Goal: Information Seeking & Learning: Learn about a topic

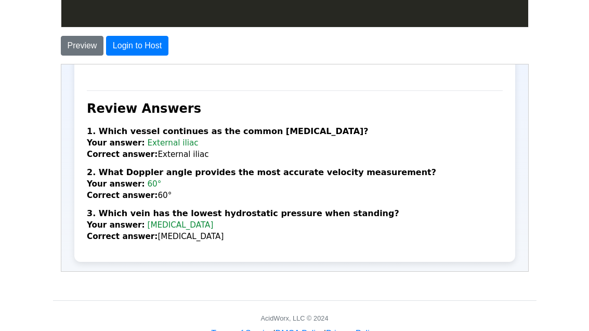
scroll to position [1421, 0]
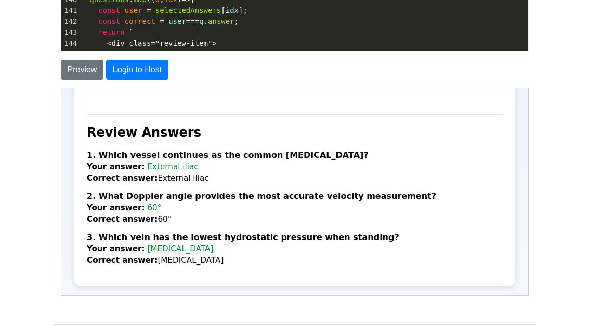
scroll to position [1563, 0]
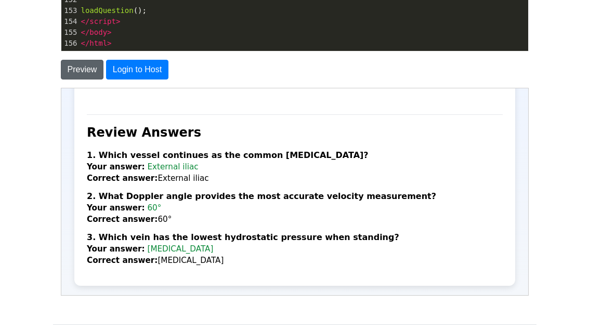
click at [79, 76] on button "Preview" at bounding box center [82, 70] width 43 height 20
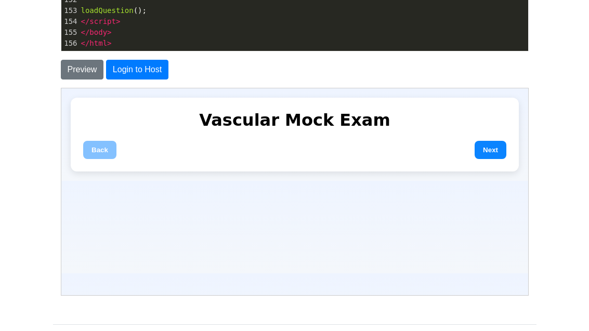
scroll to position [0, 0]
click at [488, 155] on button "Next" at bounding box center [490, 149] width 32 height 18
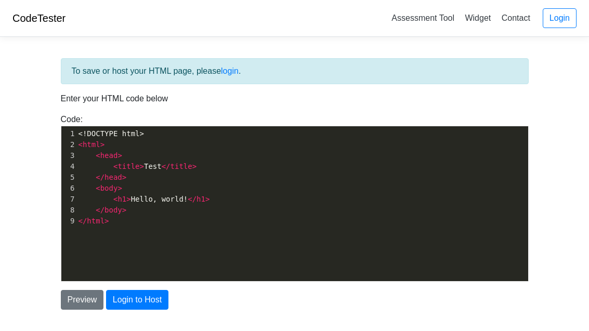
click at [108, 198] on span "< h1 > Hello, world! </ h1 >" at bounding box center [144, 199] width 132 height 8
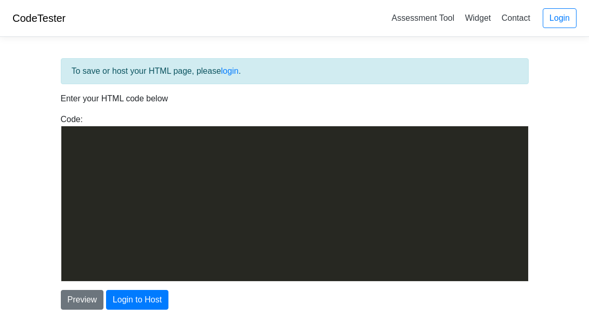
scroll to position [1563, 0]
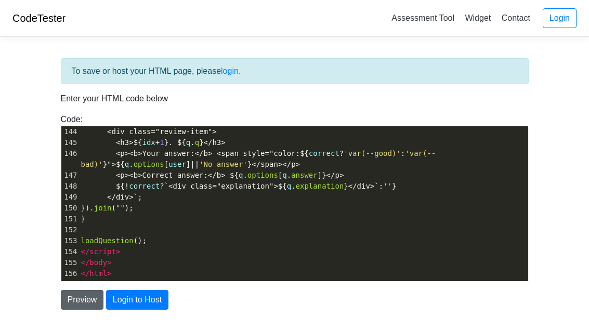
click at [79, 301] on button "Preview" at bounding box center [82, 300] width 43 height 20
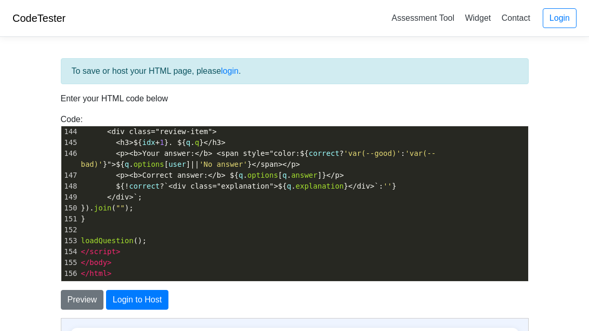
scroll to position [0, 0]
click at [54, 183] on div "Code: <!DOCTYPE html> <html> <head> <title>Test</title> </head> <body> <h1>Hell…" at bounding box center [294, 197] width 483 height 168
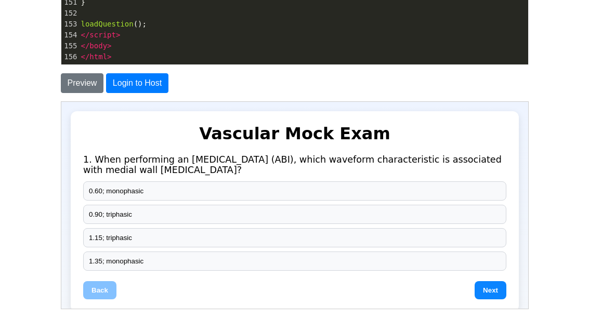
scroll to position [254, 0]
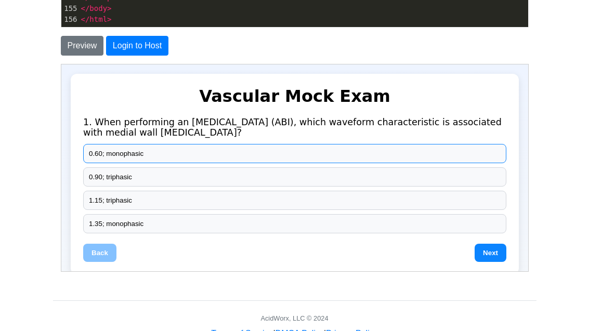
click at [100, 153] on button "0.60; monophasic" at bounding box center [293, 152] width 423 height 19
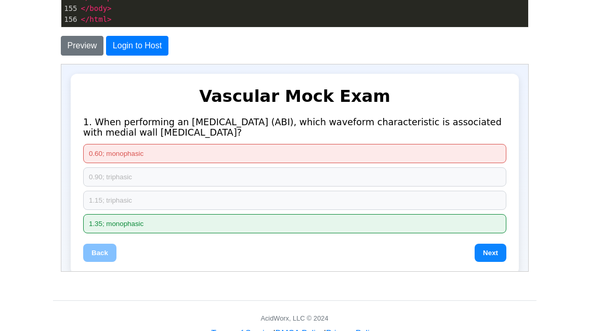
drag, startPoint x: 493, startPoint y: 259, endPoint x: 488, endPoint y: 248, distance: 11.9
click at [493, 259] on button "Next" at bounding box center [490, 252] width 32 height 18
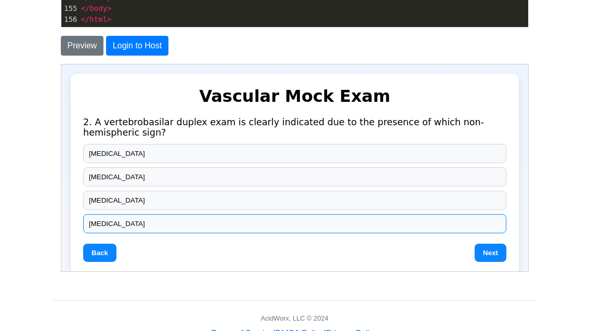
click at [134, 218] on button "[MEDICAL_DATA]" at bounding box center [293, 223] width 423 height 19
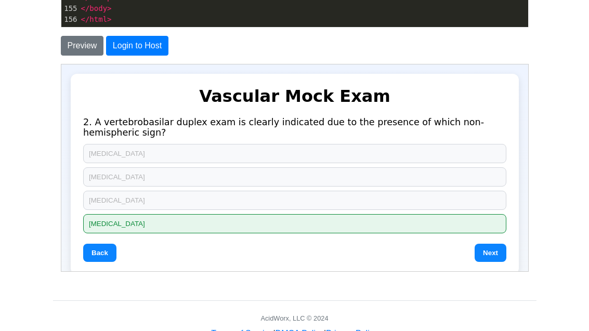
click at [487, 252] on button "Next" at bounding box center [490, 252] width 32 height 18
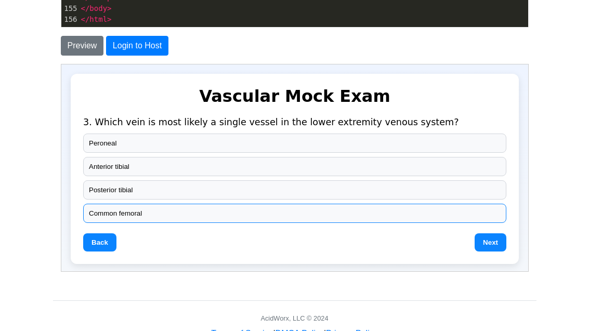
click at [124, 214] on button "Common femoral" at bounding box center [293, 212] width 423 height 19
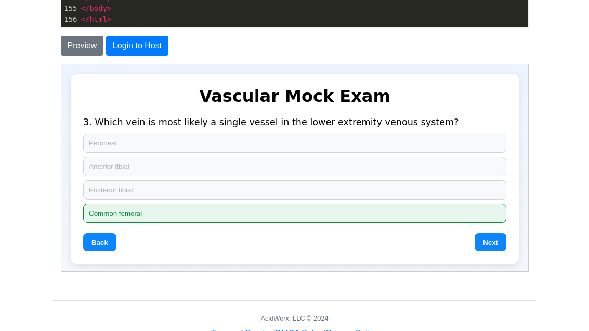
click at [491, 244] on button "Next" at bounding box center [490, 242] width 32 height 18
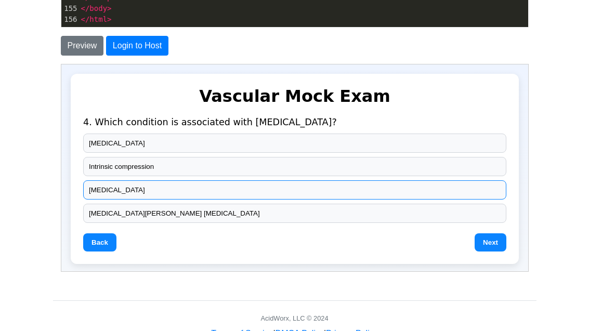
click at [109, 192] on button "[MEDICAL_DATA]" at bounding box center [293, 189] width 423 height 19
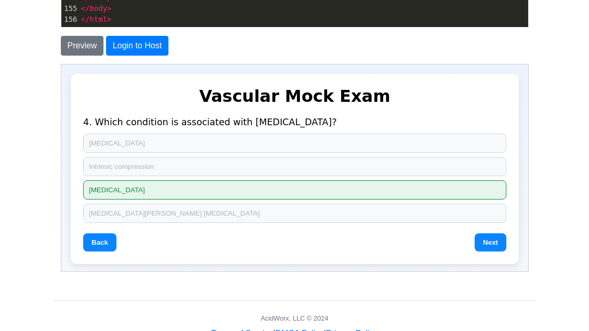
click at [485, 243] on button "Next" at bounding box center [490, 242] width 32 height 18
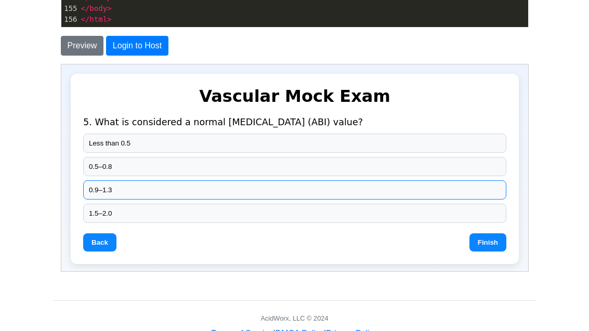
click at [106, 194] on button "0.9–1.3" at bounding box center [293, 189] width 423 height 19
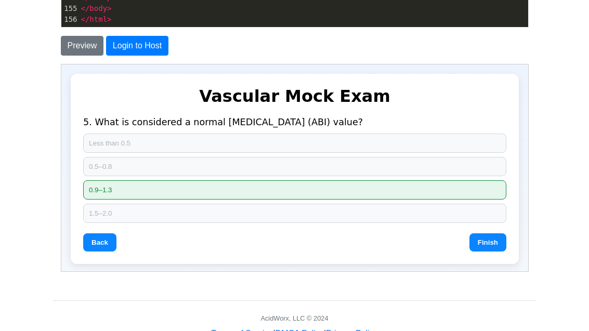
click at [483, 254] on div "Vascular Mock Exam 5. What is considered a normal ankle-brachial index (ABI) va…" at bounding box center [294, 168] width 448 height 190
click at [480, 244] on button "Finish" at bounding box center [486, 242] width 37 height 18
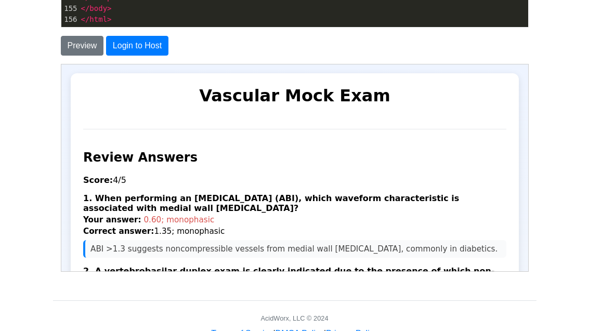
click at [340, 128] on div "Vascular Mock Exam 5. What is considered a normal ankle-brachial index (ABI) va…" at bounding box center [294, 262] width 448 height 379
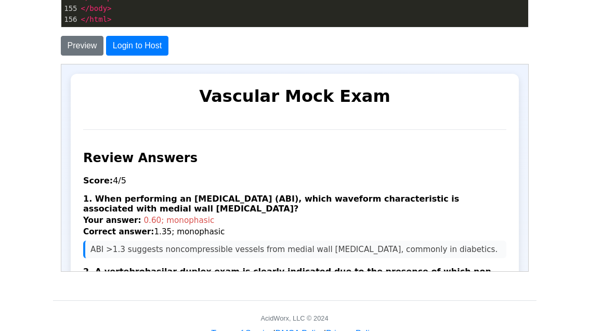
scroll to position [0, 0]
click at [257, 23] on pre "</ html >" at bounding box center [303, 19] width 449 height 11
click at [256, 22] on pre "</ html >" at bounding box center [303, 19] width 449 height 11
click at [256, 21] on pre "</ html >" at bounding box center [303, 19] width 449 height 11
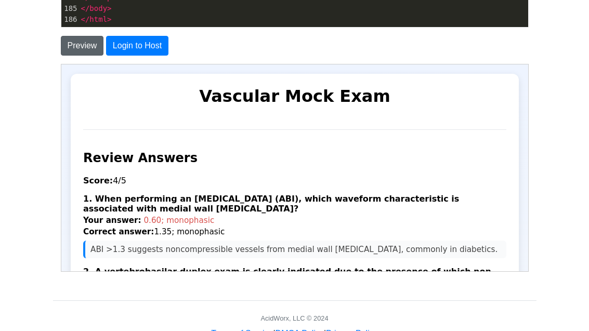
click at [91, 45] on button "Preview" at bounding box center [82, 46] width 43 height 20
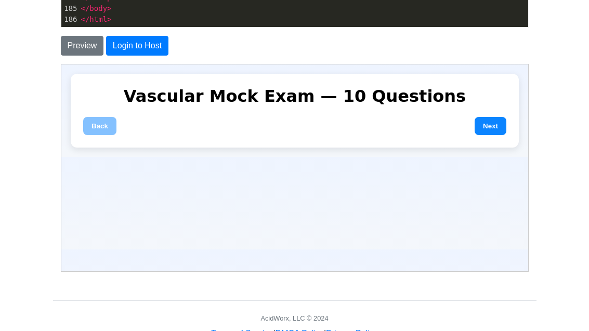
click at [495, 121] on button "Next" at bounding box center [490, 125] width 32 height 18
click at [492, 124] on button "Next" at bounding box center [490, 125] width 32 height 18
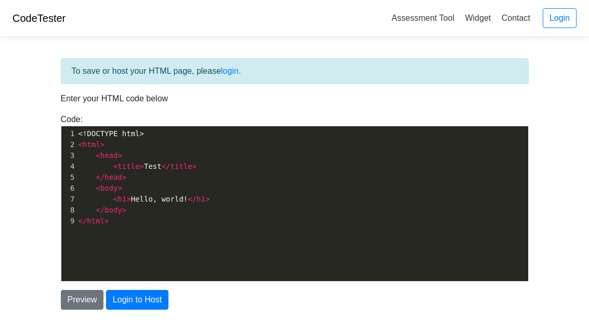
click at [188, 172] on pre "< title > Test </ title >" at bounding box center [302, 166] width 452 height 11
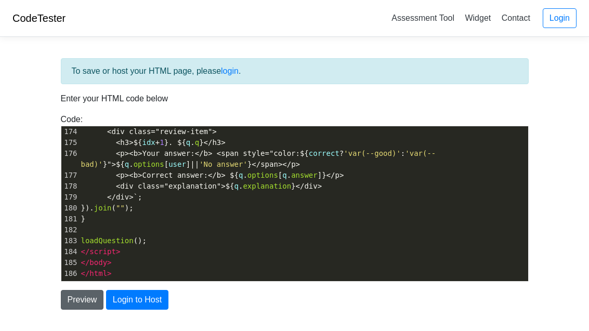
click at [85, 301] on button "Preview" at bounding box center [82, 300] width 43 height 20
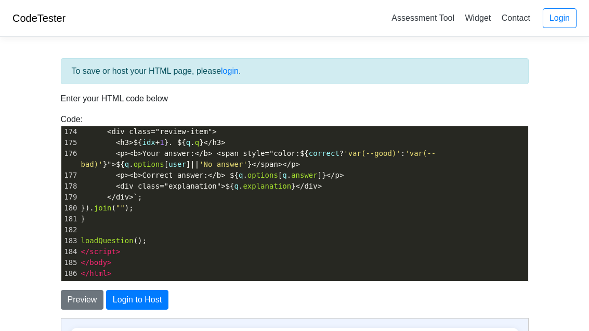
scroll to position [0, 0]
click at [102, 117] on div "Code: <!DOCTYPE html> <html> <head> <title>Test</title> </head> <body> <h1>Hell…" at bounding box center [294, 197] width 483 height 168
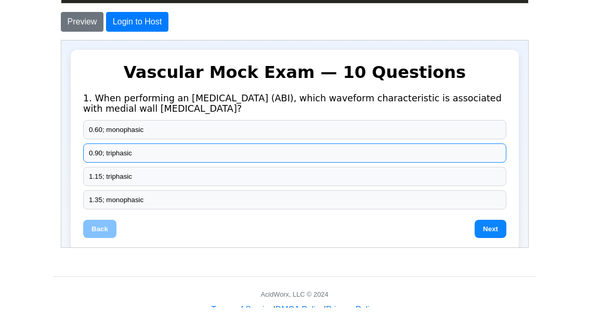
scroll to position [254, 0]
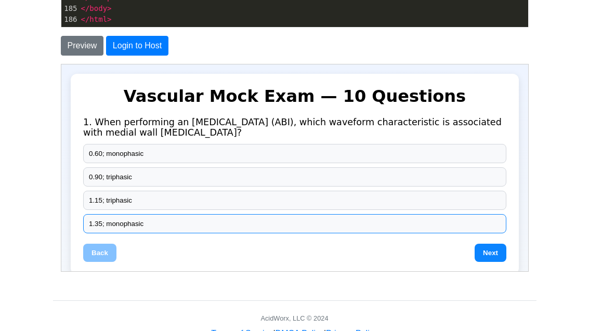
click at [129, 227] on button "1.35; monophasic" at bounding box center [293, 223] width 423 height 19
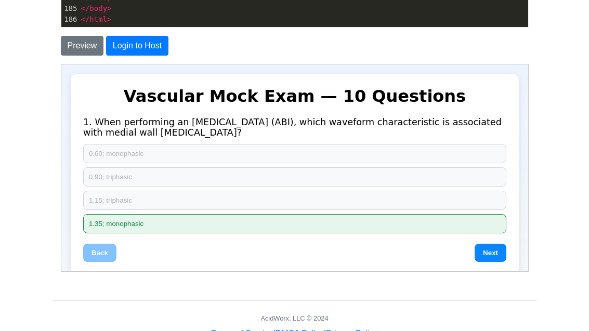
click at [487, 252] on button "Next" at bounding box center [490, 252] width 32 height 18
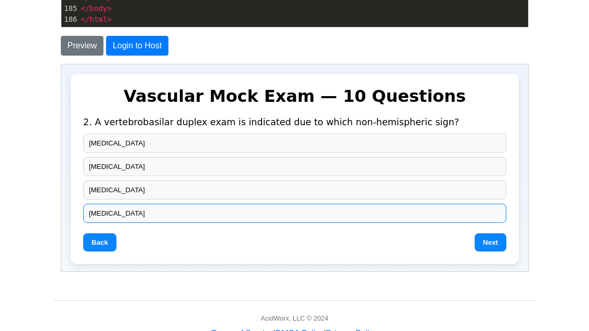
click at [190, 216] on button "[MEDICAL_DATA]" at bounding box center [293, 212] width 423 height 19
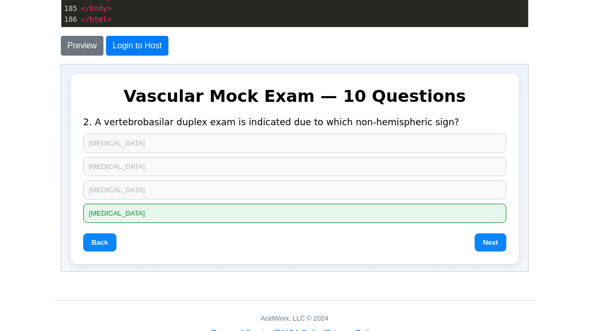
click at [492, 243] on button "Next" at bounding box center [490, 242] width 32 height 18
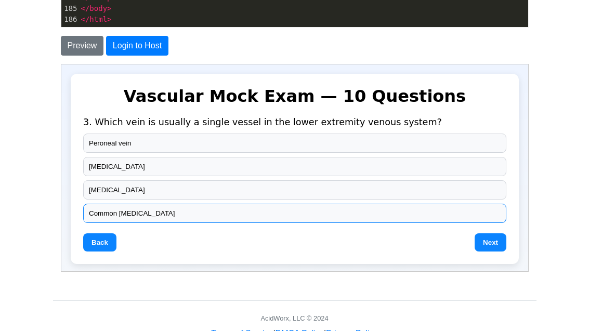
click at [132, 218] on button "Common [MEDICAL_DATA]" at bounding box center [293, 212] width 423 height 19
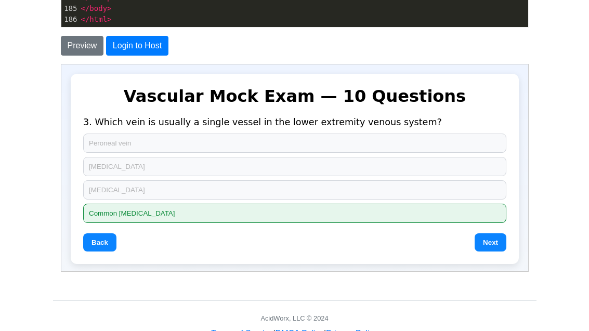
click at [494, 244] on button "Next" at bounding box center [490, 242] width 32 height 18
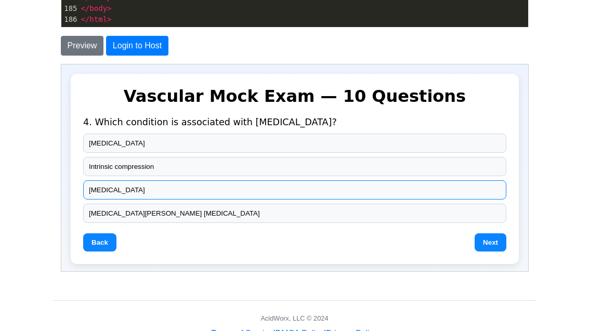
click at [98, 185] on button "[MEDICAL_DATA]" at bounding box center [293, 189] width 423 height 19
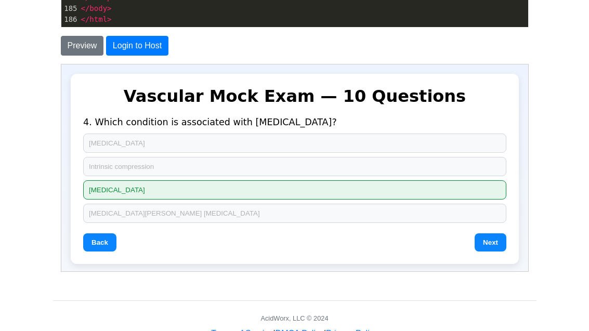
click at [489, 253] on div "Vascular Mock Exam — 10 Questions 4. Which condition is associated with [MEDICA…" at bounding box center [294, 168] width 448 height 190
click at [484, 240] on button "Next" at bounding box center [490, 242] width 32 height 18
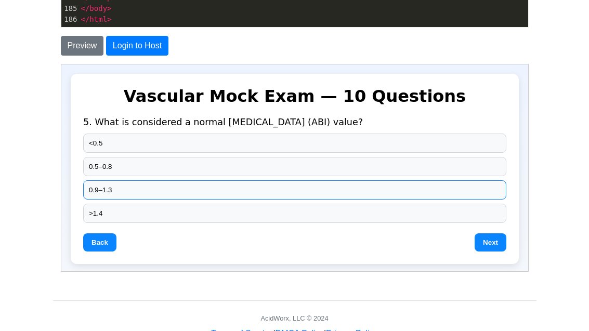
click at [119, 189] on button "0.9–1.3" at bounding box center [293, 189] width 423 height 19
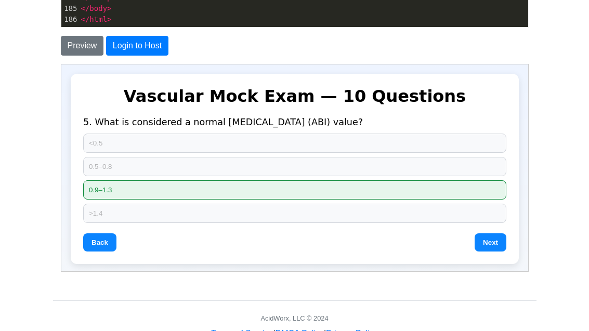
click at [496, 239] on button "Next" at bounding box center [490, 242] width 32 height 18
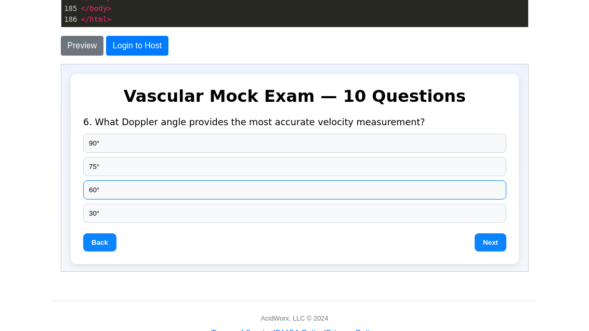
click at [207, 187] on button "60°" at bounding box center [293, 189] width 423 height 19
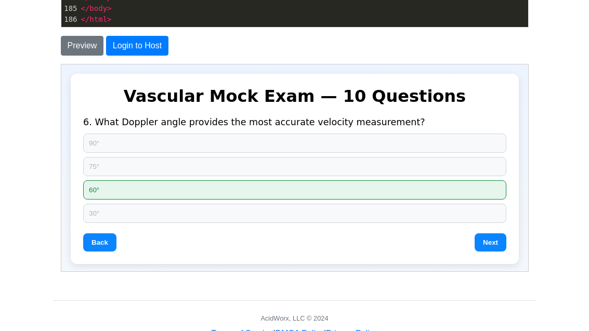
click at [486, 245] on button "Next" at bounding box center [490, 242] width 32 height 18
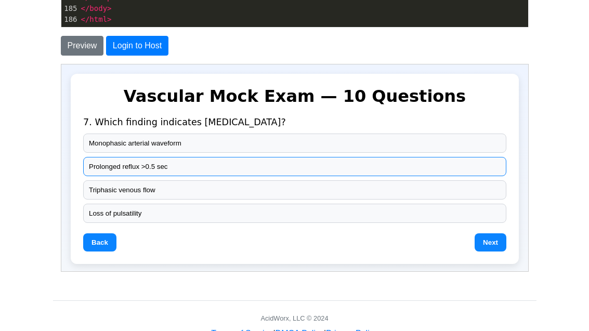
click at [104, 166] on button "Prolonged reflux >0.5 sec" at bounding box center [293, 165] width 423 height 19
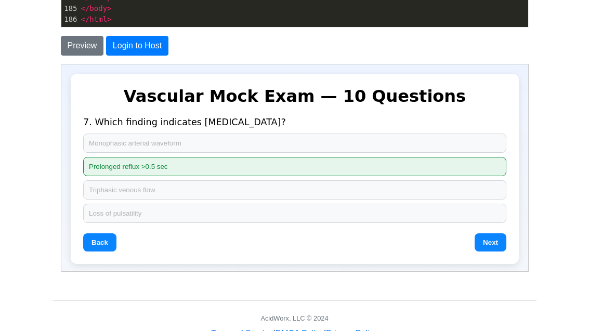
click at [494, 241] on button "Next" at bounding box center [490, 242] width 32 height 18
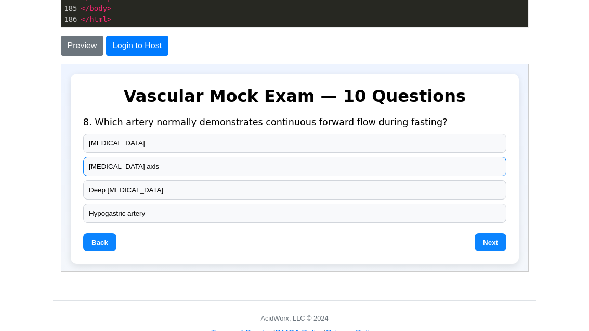
click at [97, 166] on button "[MEDICAL_DATA] axis" at bounding box center [293, 165] width 423 height 19
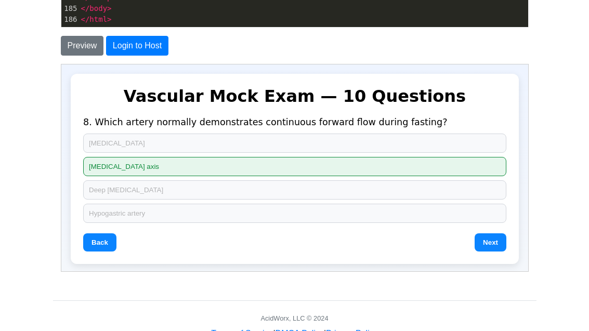
click at [487, 243] on button "Next" at bounding box center [490, 242] width 32 height 18
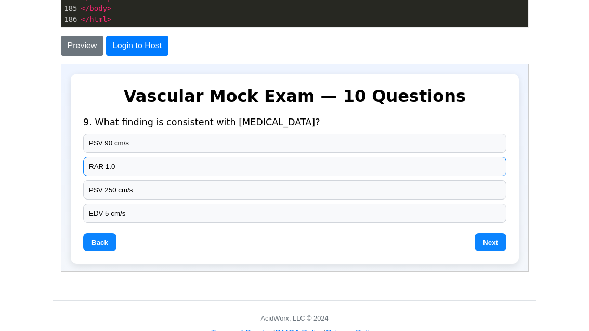
click at [98, 167] on button "RAR 1.0" at bounding box center [293, 165] width 423 height 19
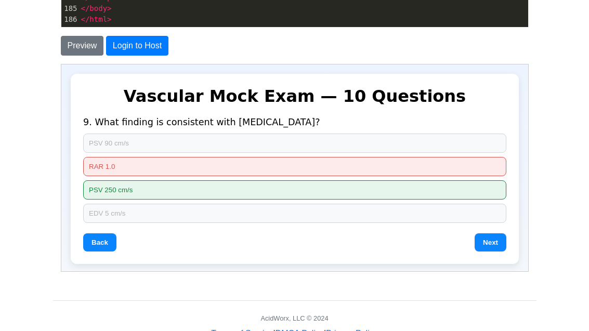
click at [500, 241] on button "Next" at bounding box center [490, 242] width 32 height 18
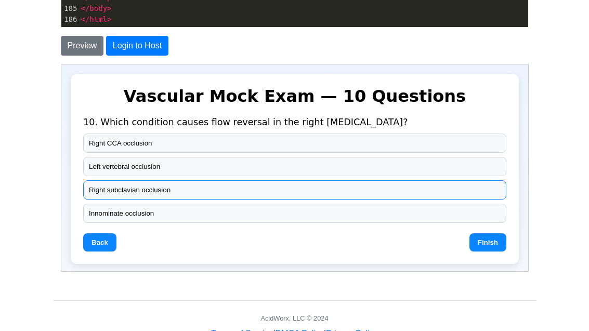
click at [127, 196] on button "Right subclavian occlusion" at bounding box center [293, 189] width 423 height 19
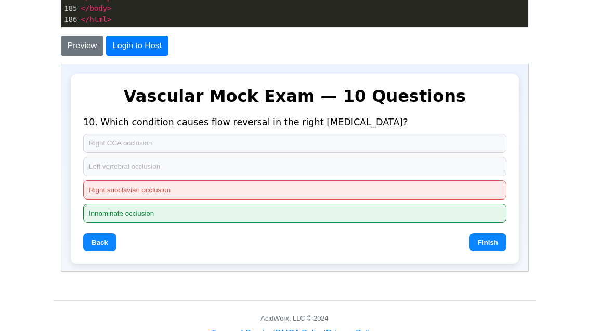
click at [484, 239] on button "Finish" at bounding box center [486, 242] width 37 height 18
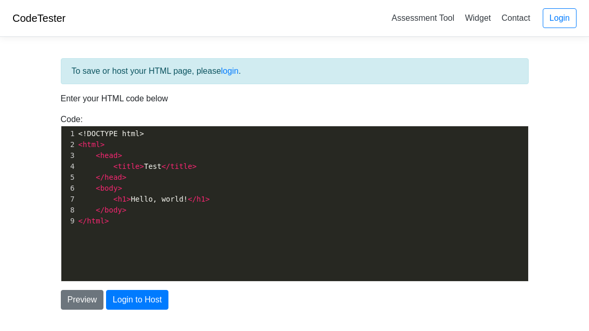
click at [164, 145] on pre "< html >" at bounding box center [302, 144] width 452 height 11
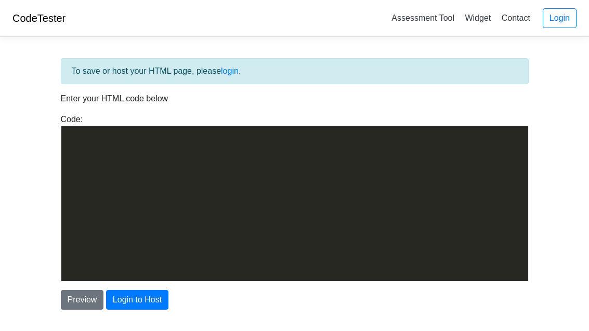
scroll to position [3310, 0]
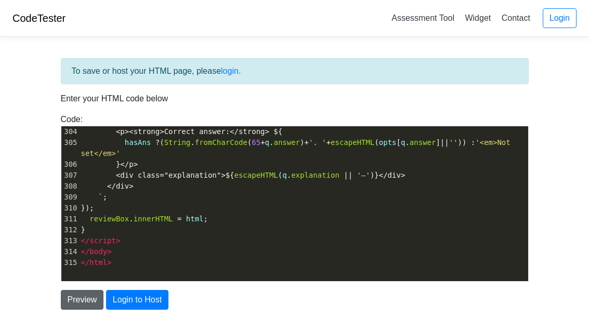
click at [75, 296] on button "Preview" at bounding box center [82, 300] width 43 height 20
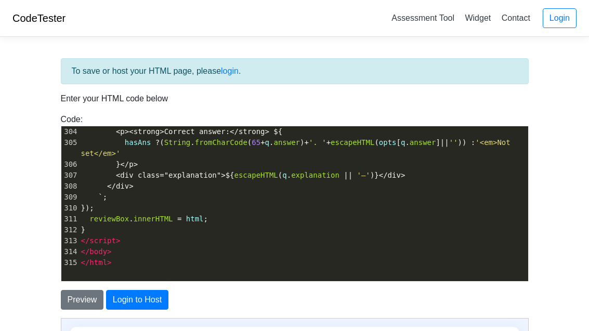
scroll to position [0, 0]
click at [559, 246] on body "CodeTester Assessment Tool Widget Contact Login To save or host your HTML page,…" at bounding box center [294, 297] width 589 height 594
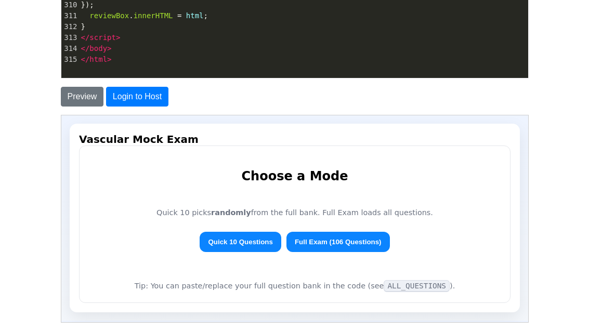
scroll to position [203, 0]
click at [257, 241] on button "Quick 10 Questions" at bounding box center [239, 241] width 81 height 20
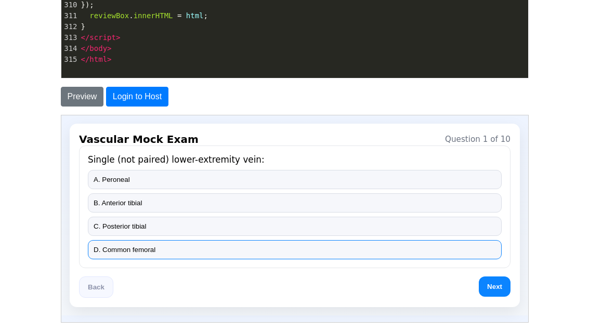
click at [165, 243] on button "D. Common femoral" at bounding box center [294, 249] width 414 height 19
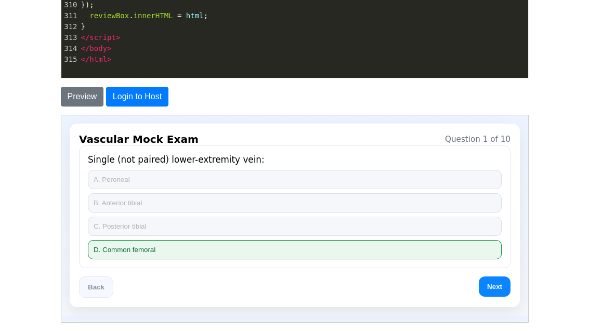
click at [497, 285] on button "Next" at bounding box center [494, 286] width 32 height 20
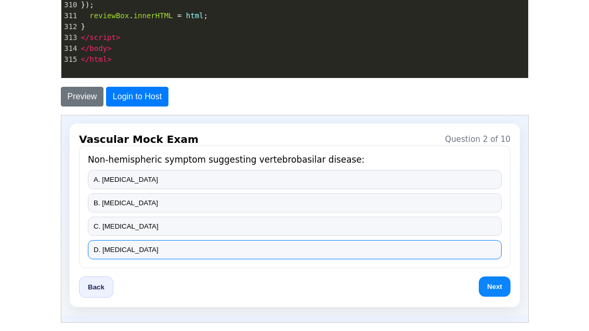
click at [126, 247] on button "D. Syncope" at bounding box center [294, 249] width 414 height 19
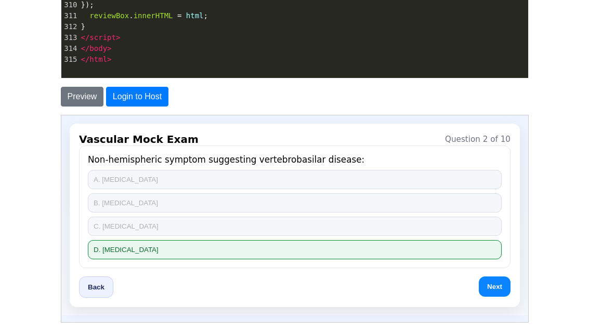
click at [494, 290] on button "Next" at bounding box center [494, 286] width 32 height 20
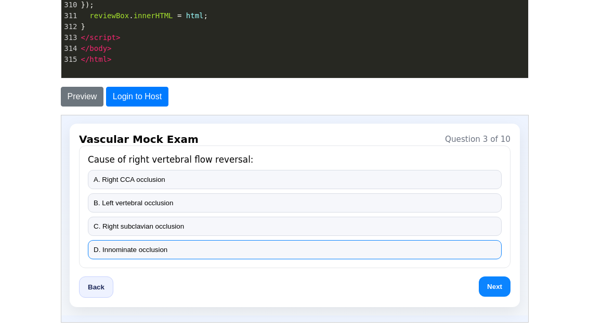
click at [148, 248] on button "D. Innominate occlusion" at bounding box center [294, 249] width 414 height 19
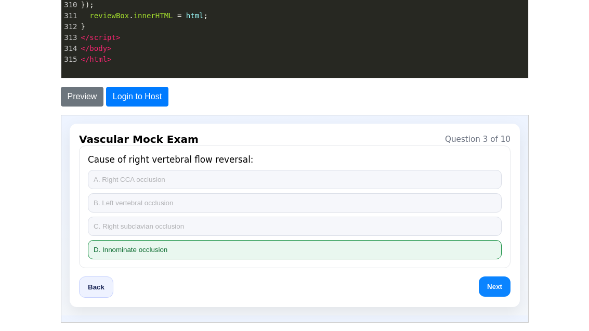
drag, startPoint x: 492, startPoint y: 285, endPoint x: 481, endPoint y: 274, distance: 15.8
click at [492, 286] on button "Next" at bounding box center [494, 286] width 32 height 20
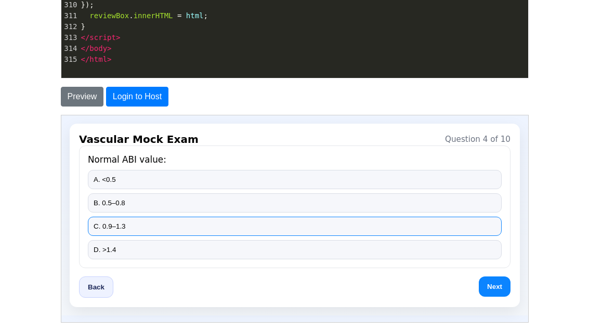
click at [108, 226] on button "C. 0.9–1.3" at bounding box center [294, 225] width 414 height 19
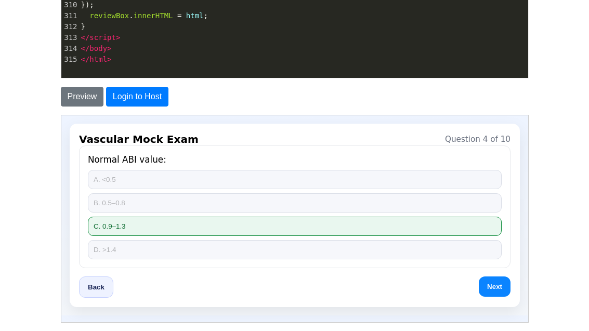
click at [491, 281] on button "Next" at bounding box center [494, 286] width 32 height 20
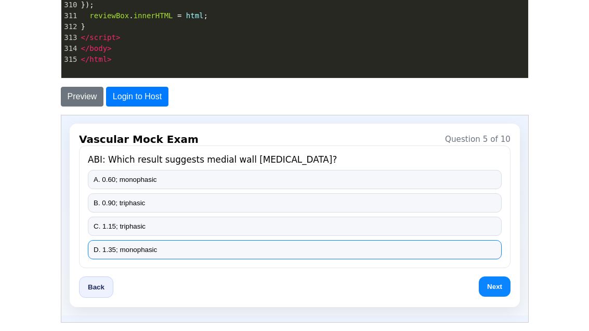
click at [128, 248] on button "D. 1.35; monophasic" at bounding box center [294, 249] width 414 height 19
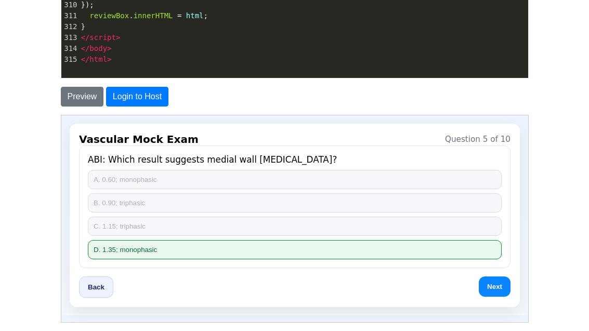
click at [501, 285] on button "Next" at bounding box center [494, 286] width 32 height 20
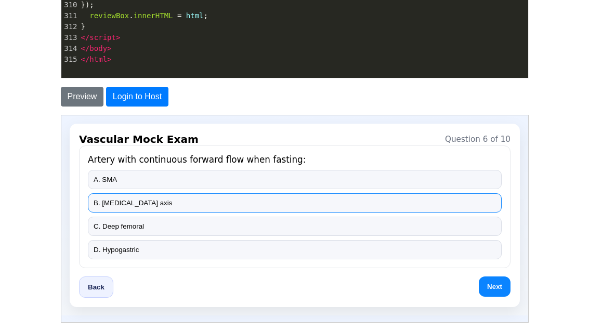
click at [137, 205] on button "B. Celiac axis" at bounding box center [294, 202] width 414 height 19
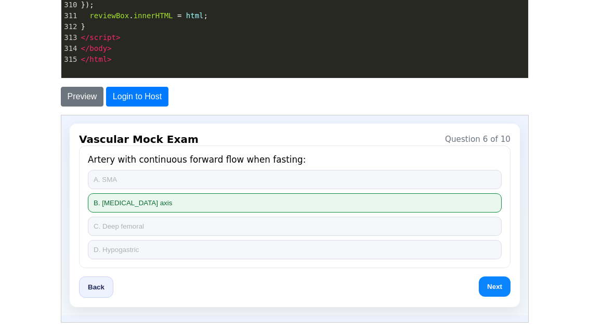
click at [492, 288] on button "Next" at bounding box center [494, 286] width 32 height 20
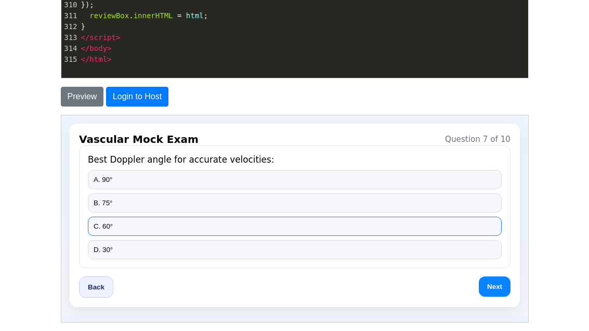
click at [134, 226] on button "C. 60°" at bounding box center [294, 225] width 414 height 19
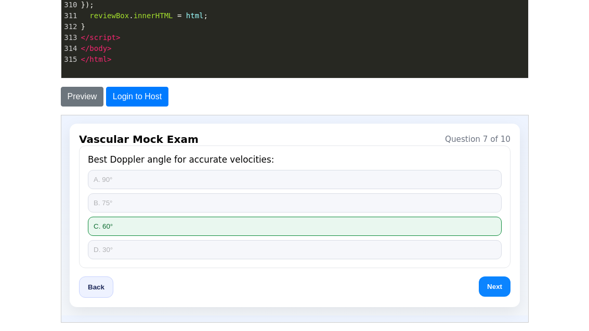
click at [504, 286] on button "Next" at bounding box center [494, 286] width 32 height 20
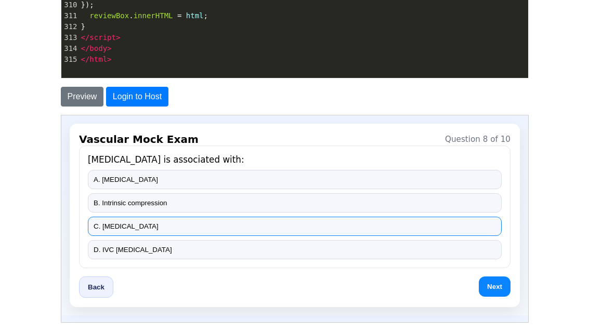
click at [139, 226] on button "C. Aortoiliac occlusive disease" at bounding box center [294, 225] width 414 height 19
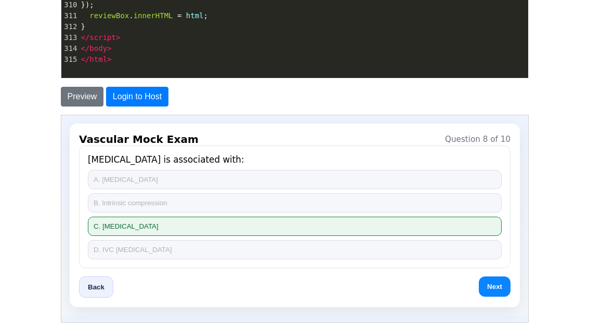
click at [494, 284] on button "Next" at bounding box center [494, 286] width 32 height 20
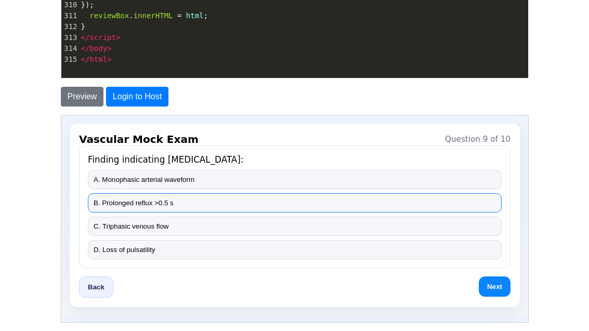
click at [123, 203] on button "B. Prolonged reflux >0.5 s" at bounding box center [294, 202] width 414 height 19
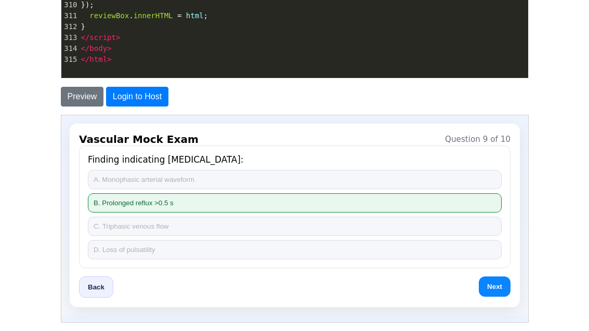
click at [495, 283] on button "Next" at bounding box center [494, 286] width 32 height 20
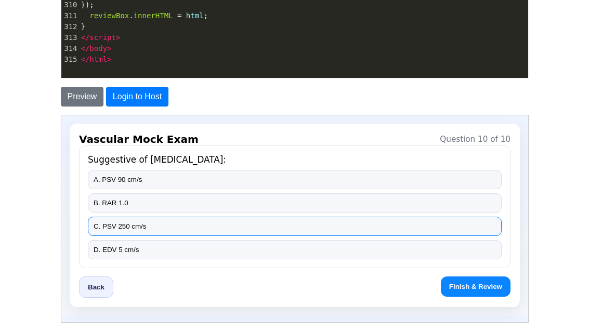
click at [169, 228] on button "C. PSV 250 cm/s" at bounding box center [294, 225] width 414 height 19
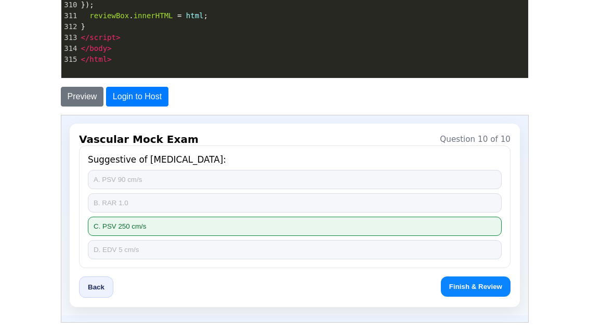
click at [463, 283] on button "Finish & Review" at bounding box center [475, 286] width 70 height 20
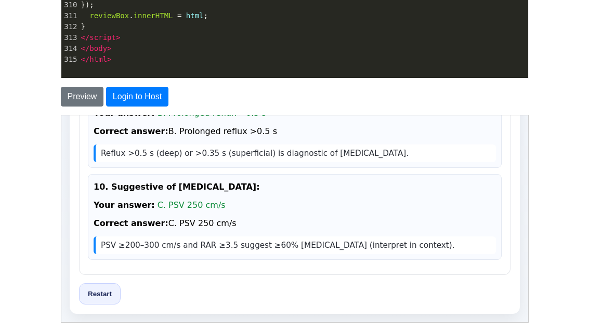
scroll to position [958, 0]
click at [97, 291] on button "Restart" at bounding box center [99, 293] width 42 height 21
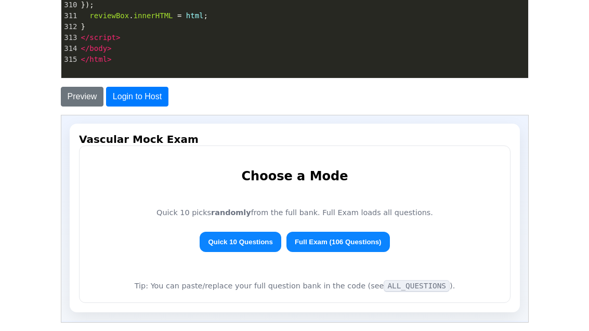
click at [346, 239] on button "Full Exam (106 Questions)" at bounding box center [336, 241] width 103 height 20
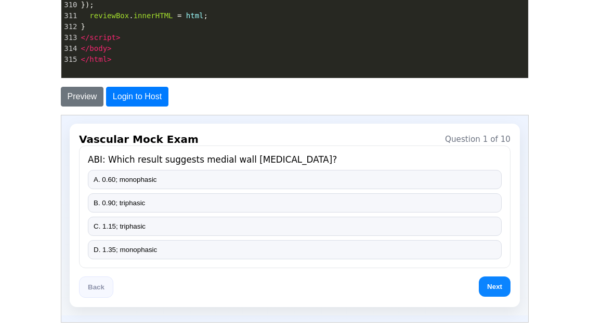
scroll to position [0, 0]
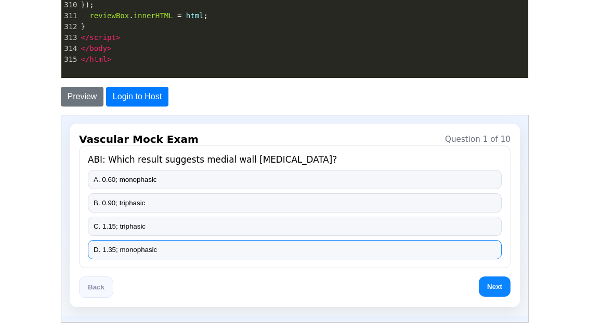
click at [134, 250] on button "D. 1.35; monophasic" at bounding box center [294, 249] width 414 height 19
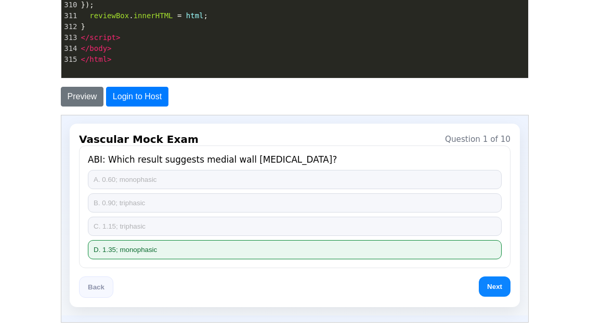
click at [488, 286] on button "Next" at bounding box center [494, 286] width 32 height 20
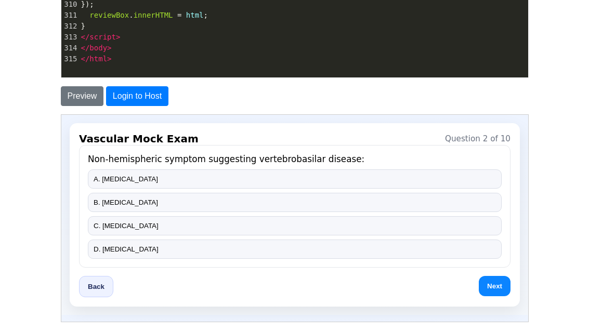
scroll to position [203, 0]
